Goal: Navigation & Orientation: Find specific page/section

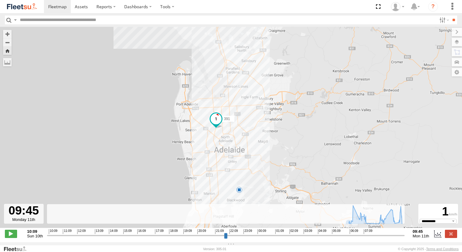
select select "**********"
click at [57, 7] on span at bounding box center [57, 7] width 18 height 6
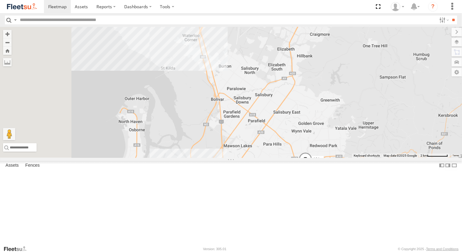
click at [0, 0] on div "391" at bounding box center [0, 0] width 0 height 0
